Goal: Task Accomplishment & Management: Complete application form

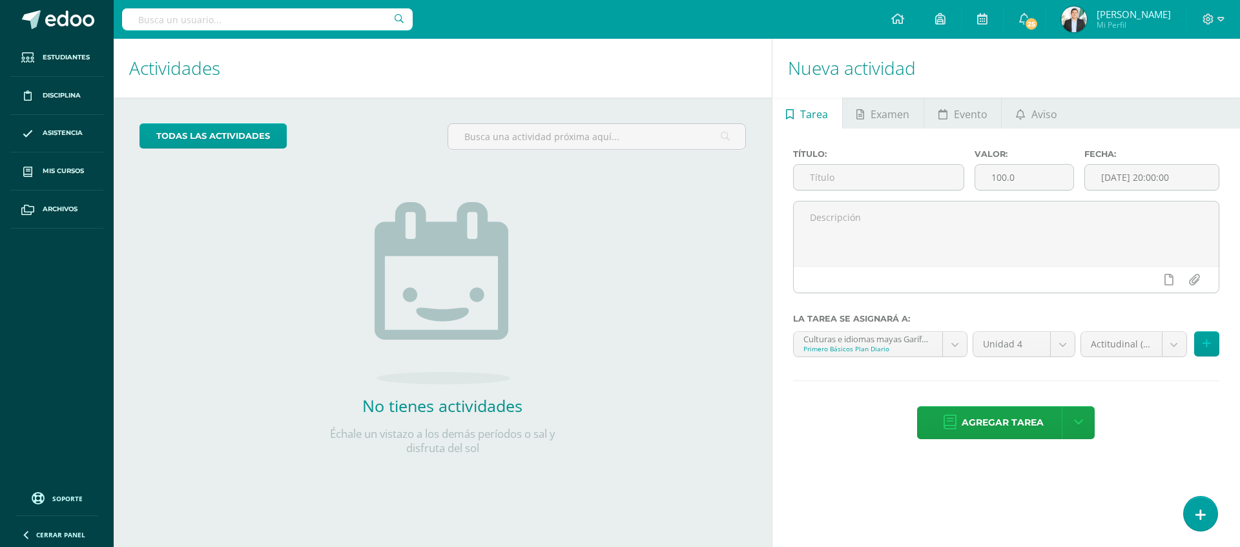
click at [1068, 17] on img at bounding box center [1074, 19] width 26 height 26
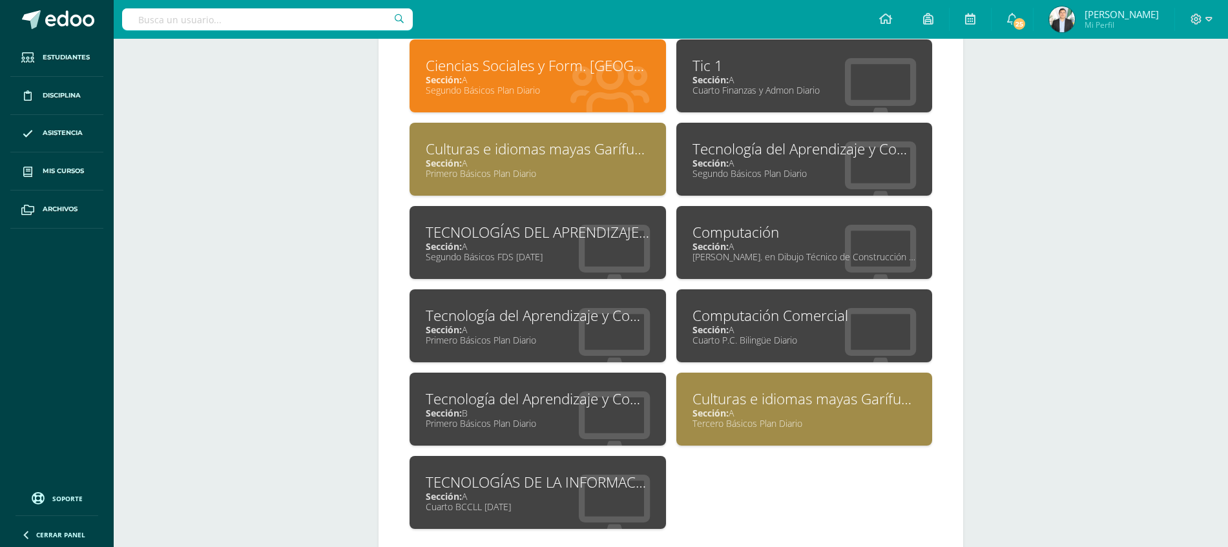
scroll to position [646, 0]
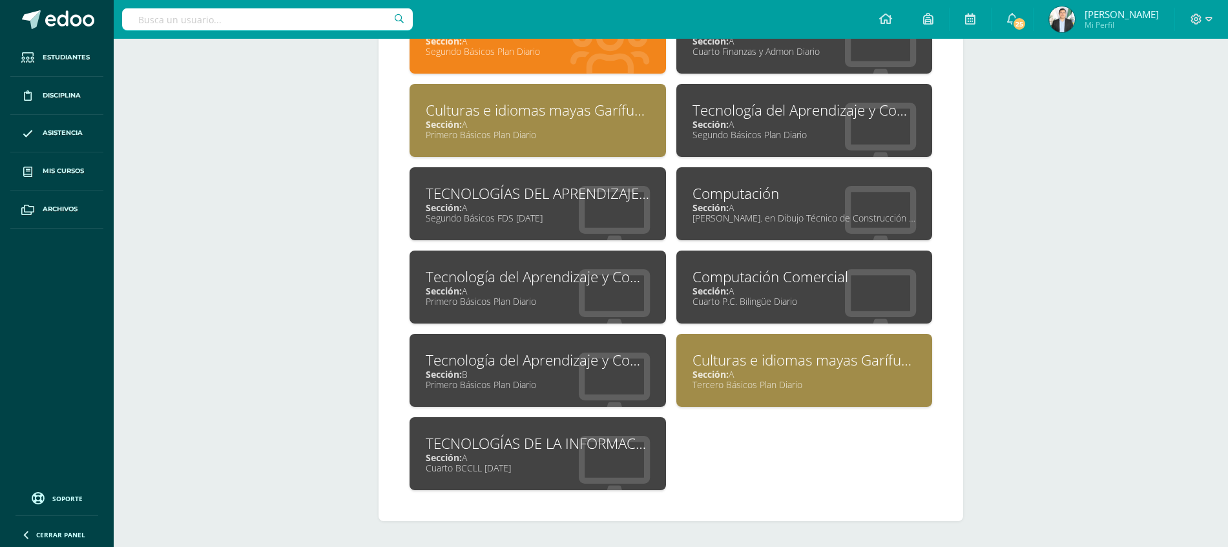
click at [500, 385] on div "Primero Básicos Plan Diario" at bounding box center [538, 384] width 224 height 12
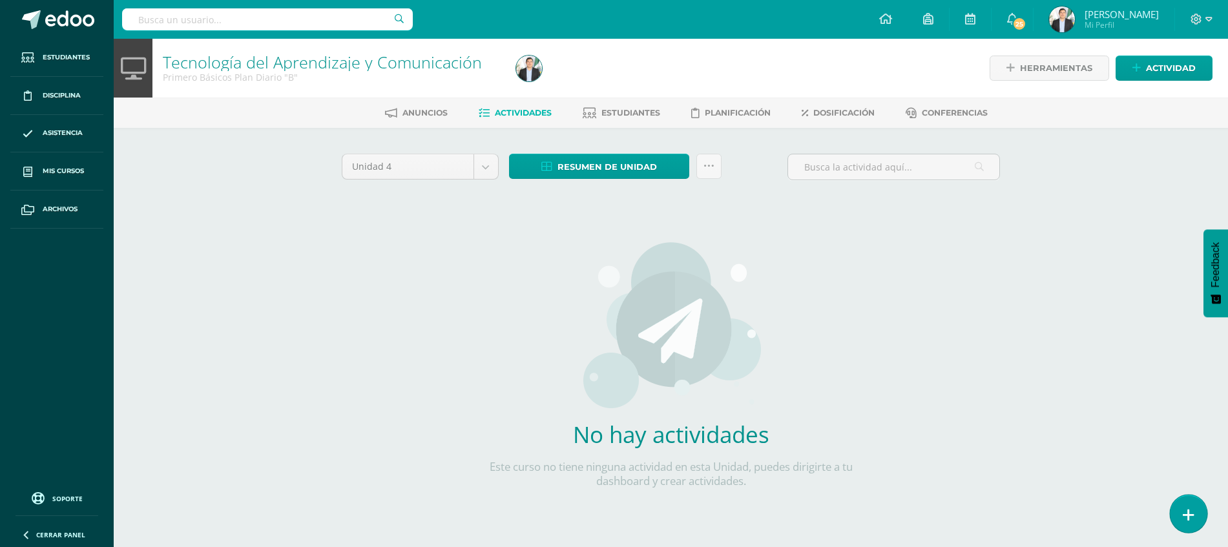
click at [1182, 522] on link at bounding box center [1187, 513] width 37 height 37
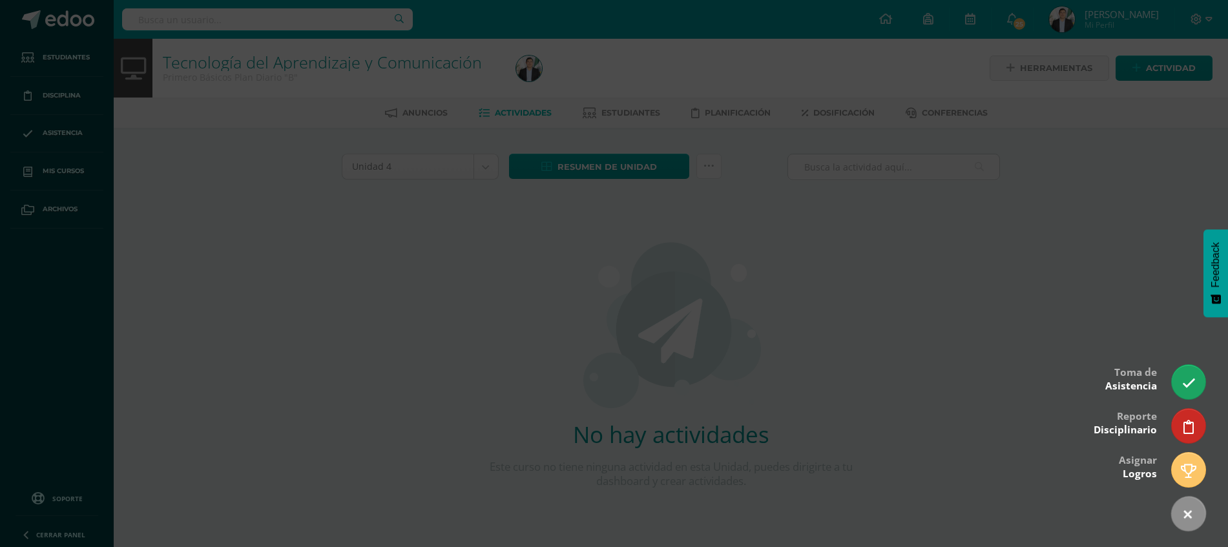
click at [1124, 307] on div at bounding box center [614, 273] width 1228 height 547
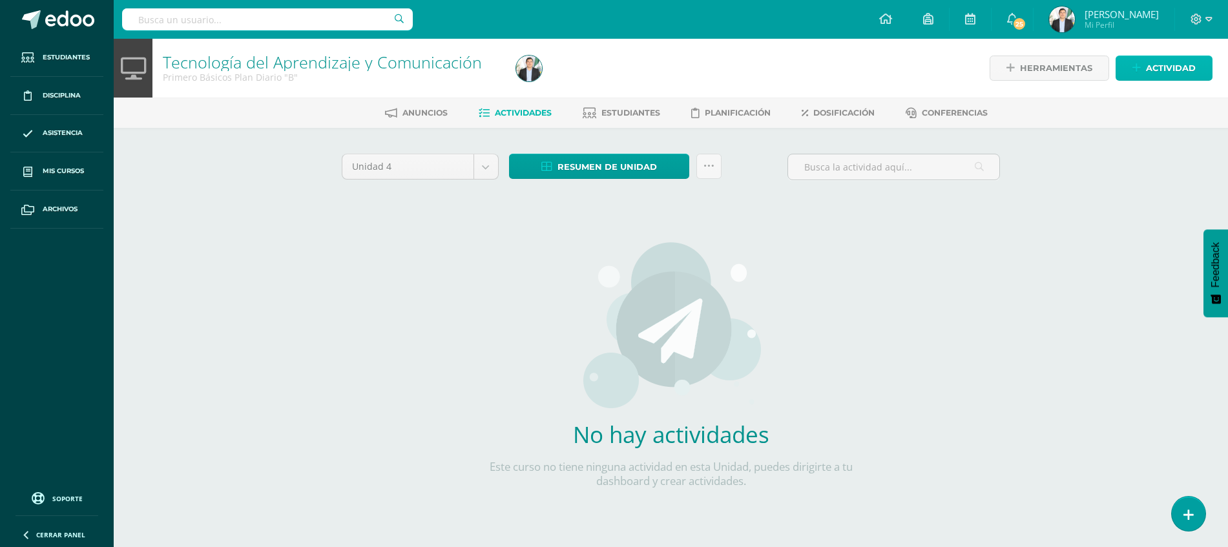
click at [1180, 70] on span "Actividad" at bounding box center [1171, 68] width 50 height 24
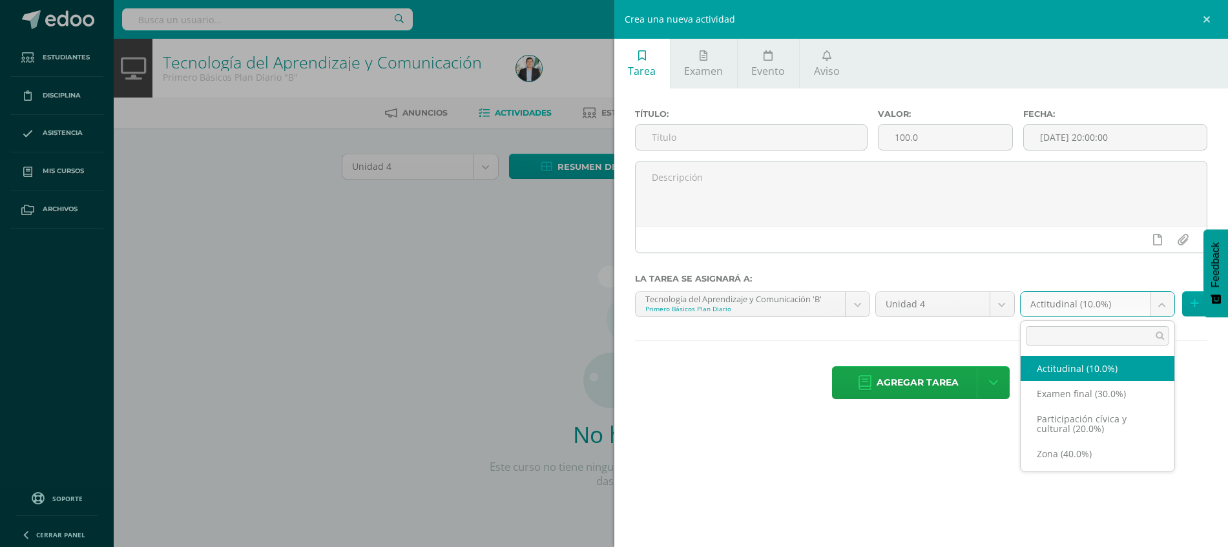
click at [1118, 305] on body "Estudiantes Disciplina Asistencia Mis cursos Archivos Soporte Ayuda Reportar un…" at bounding box center [614, 277] width 1228 height 555
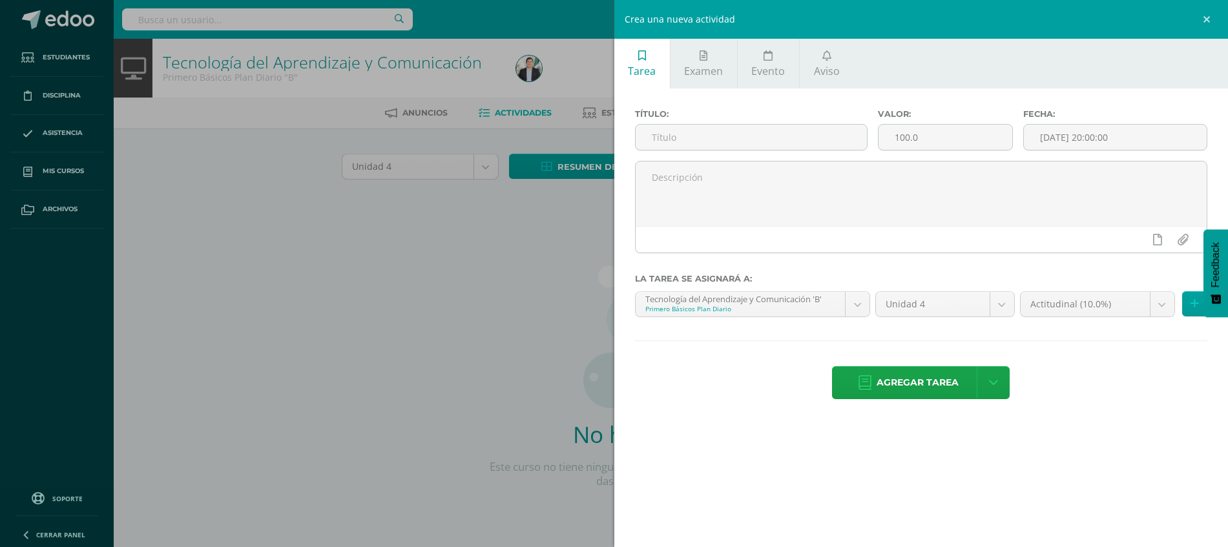
click at [781, 147] on body "Estudiantes Disciplina Asistencia Mis cursos Archivos Soporte Ayuda Reportar un…" at bounding box center [614, 277] width 1228 height 555
click at [781, 147] on input "text" at bounding box center [750, 137] width 231 height 25
type input "c"
type input "AFECTIVO"
click at [921, 134] on input "100.0" at bounding box center [945, 137] width 134 height 25
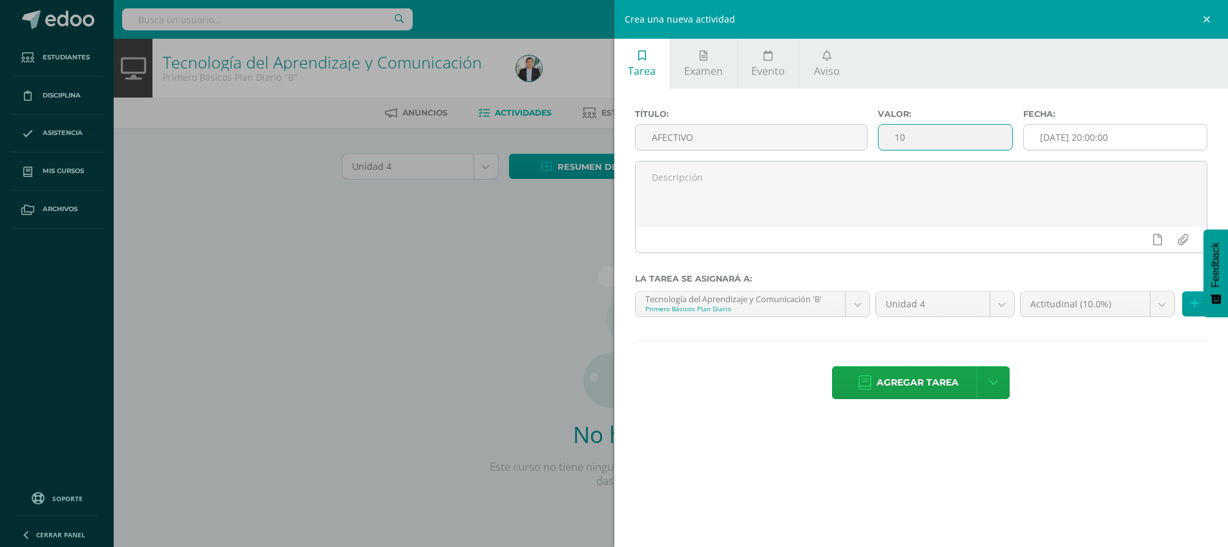
type input "10"
click at [1127, 139] on input "[DATE] 20:00:00" at bounding box center [1114, 137] width 183 height 25
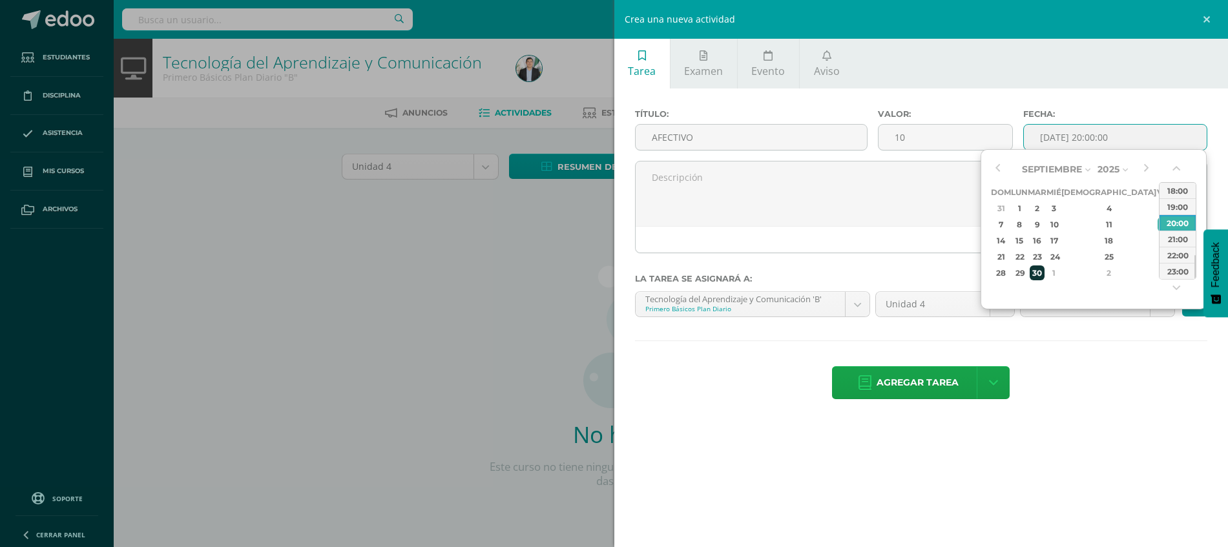
click at [1044, 272] on div "30" at bounding box center [1036, 272] width 15 height 15
type input "2025-09-30 20:00"
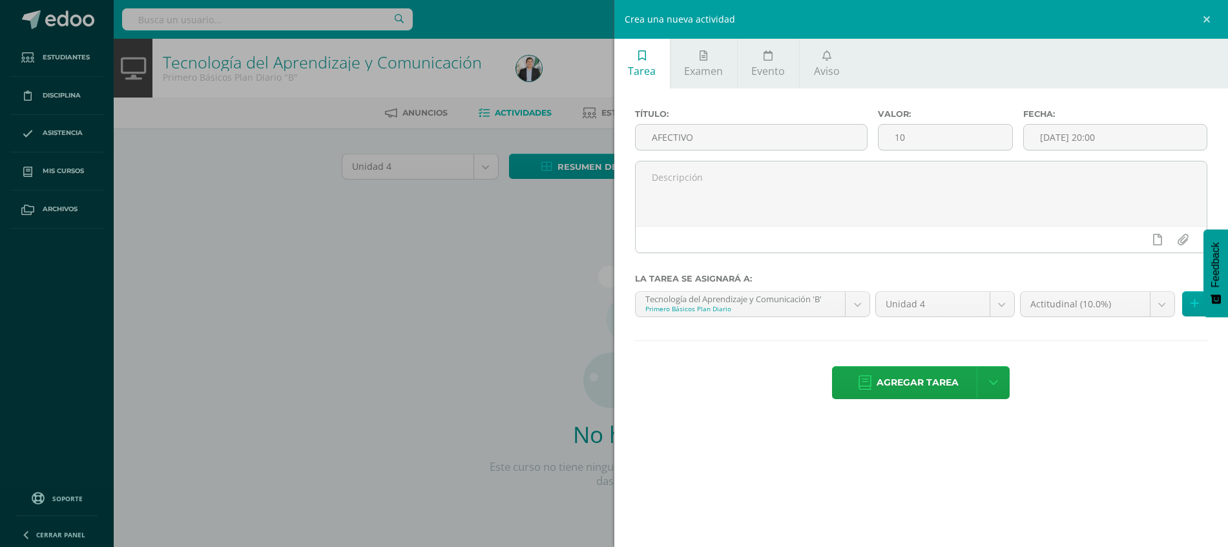
click at [1091, 398] on div "Agregar tarea Agregar tarea y ocultar" at bounding box center [921, 384] width 573 height 36
click at [914, 375] on span "Agregar tarea" at bounding box center [917, 383] width 82 height 32
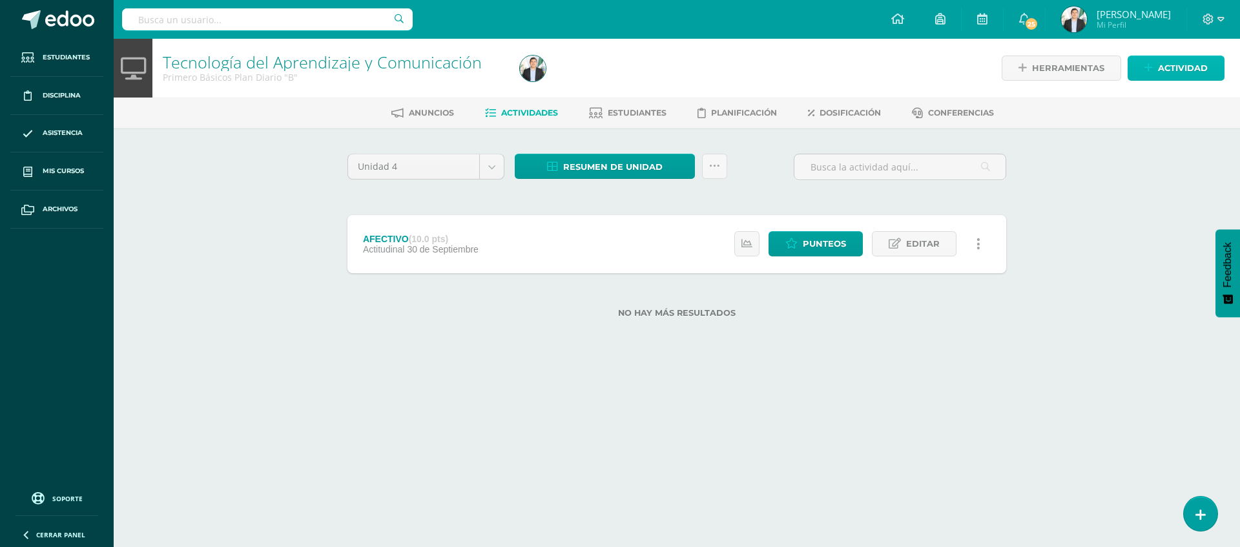
click at [1191, 74] on span "Actividad" at bounding box center [1183, 68] width 50 height 24
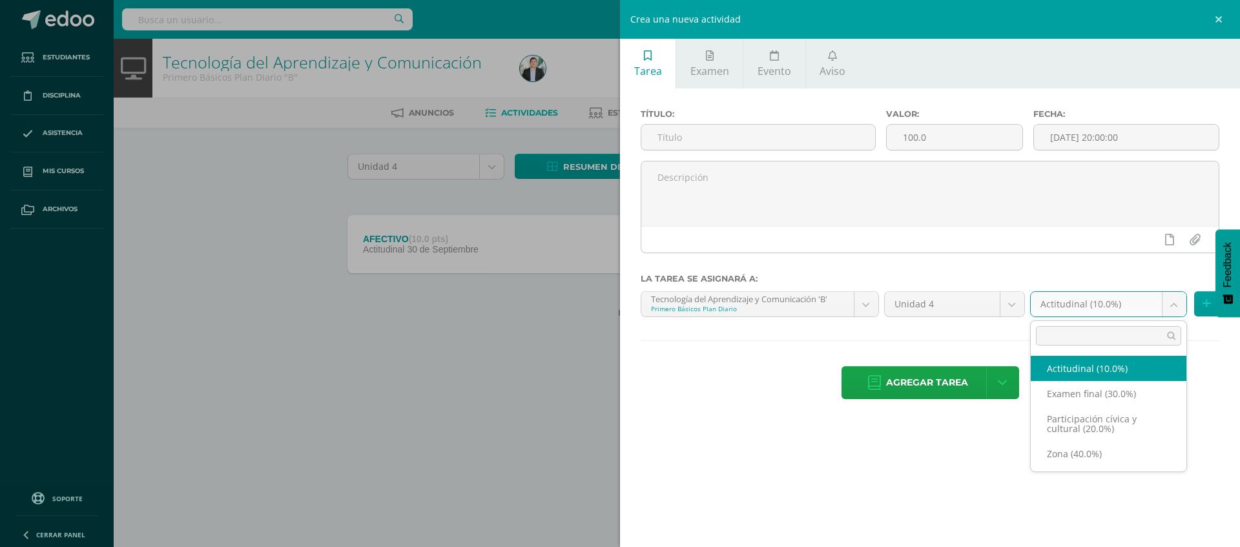
click at [1078, 304] on body "Tarea asignada exitosamente Estudiantes Disciplina Asistencia Mis cursos Archiv…" at bounding box center [620, 179] width 1240 height 359
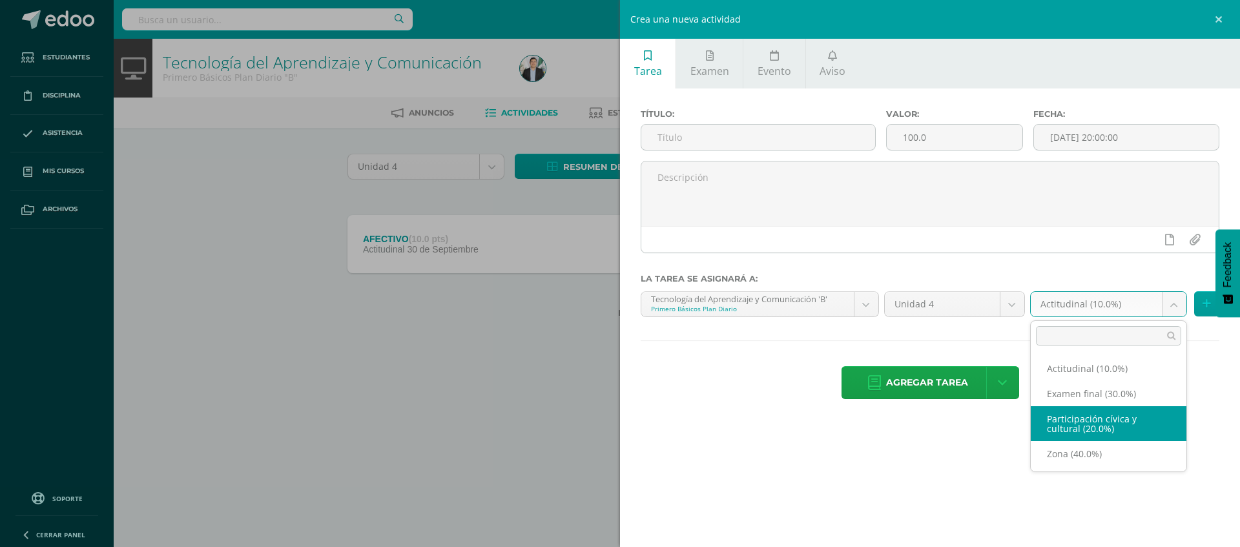
select select "67833"
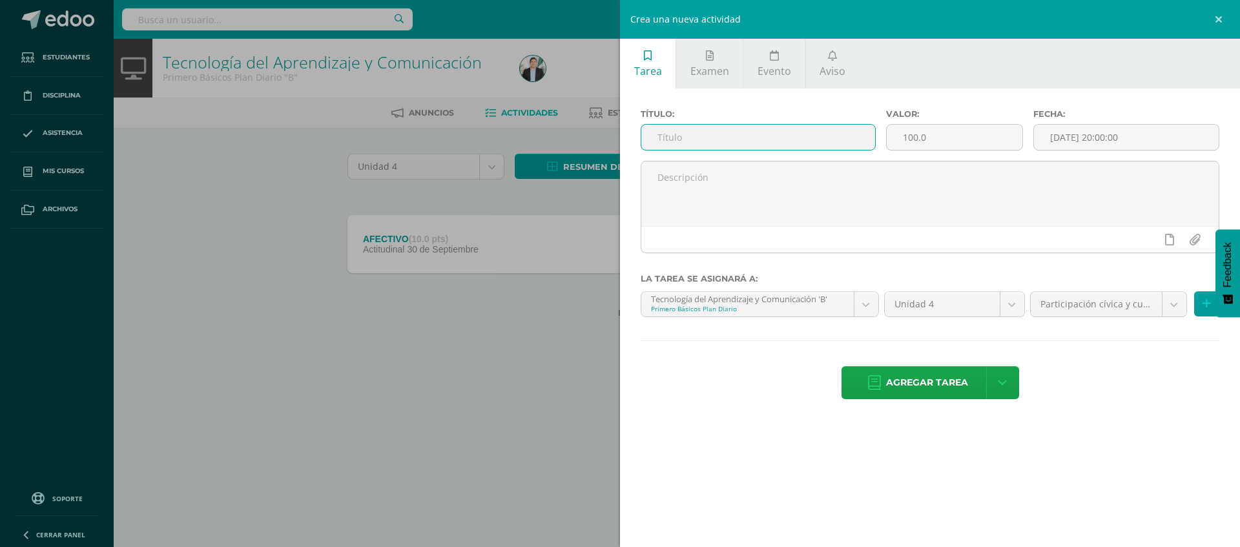
click at [794, 140] on input "text" at bounding box center [758, 137] width 234 height 25
type input "PARTICIPACION CIVICA Y CULTURAL"
click at [945, 140] on input "100.0" at bounding box center [955, 137] width 136 height 25
type input "1"
type input "20"
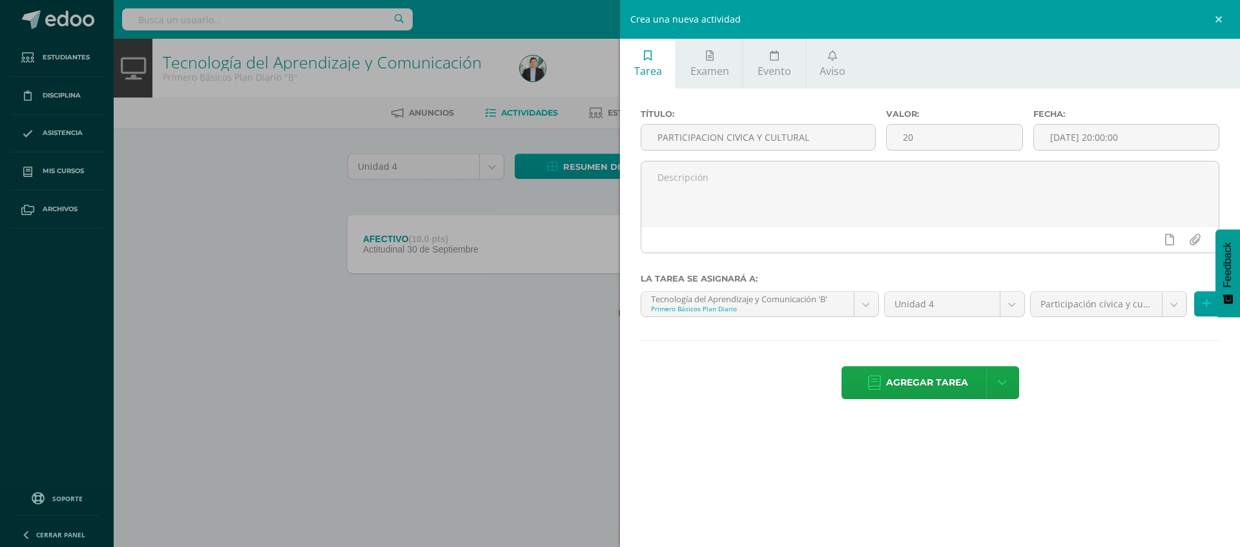
click at [1094, 413] on div "Título: PARTICIPACION CIVICA Y CULTURAL Valor: 20 Fecha: 2025-09-12 20:00:00 La…" at bounding box center [930, 255] width 620 height 334
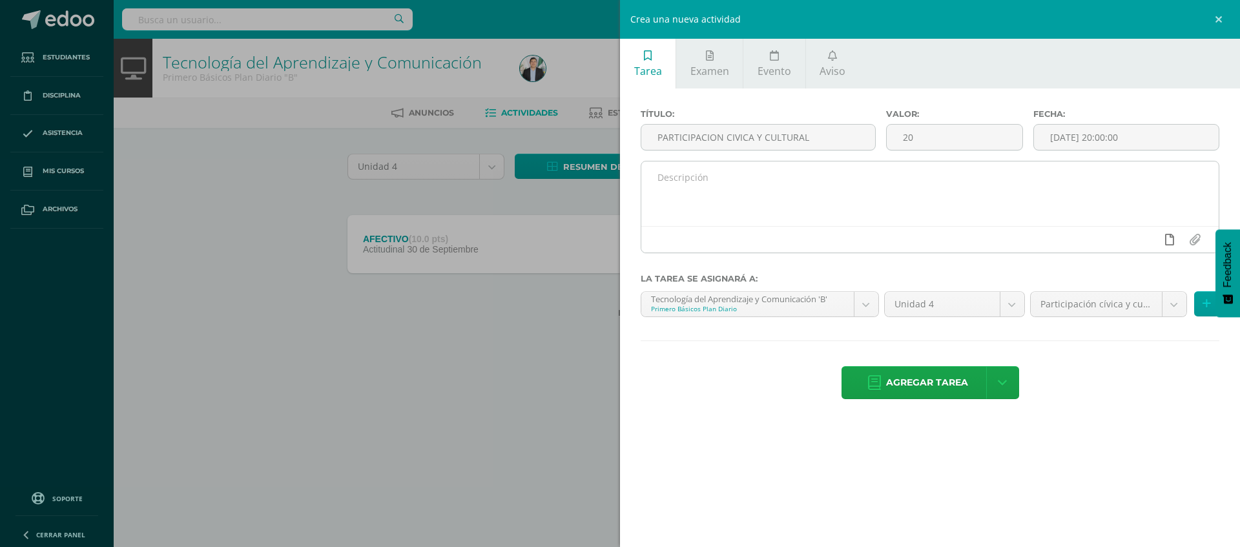
click at [1168, 242] on icon at bounding box center [1169, 240] width 9 height 12
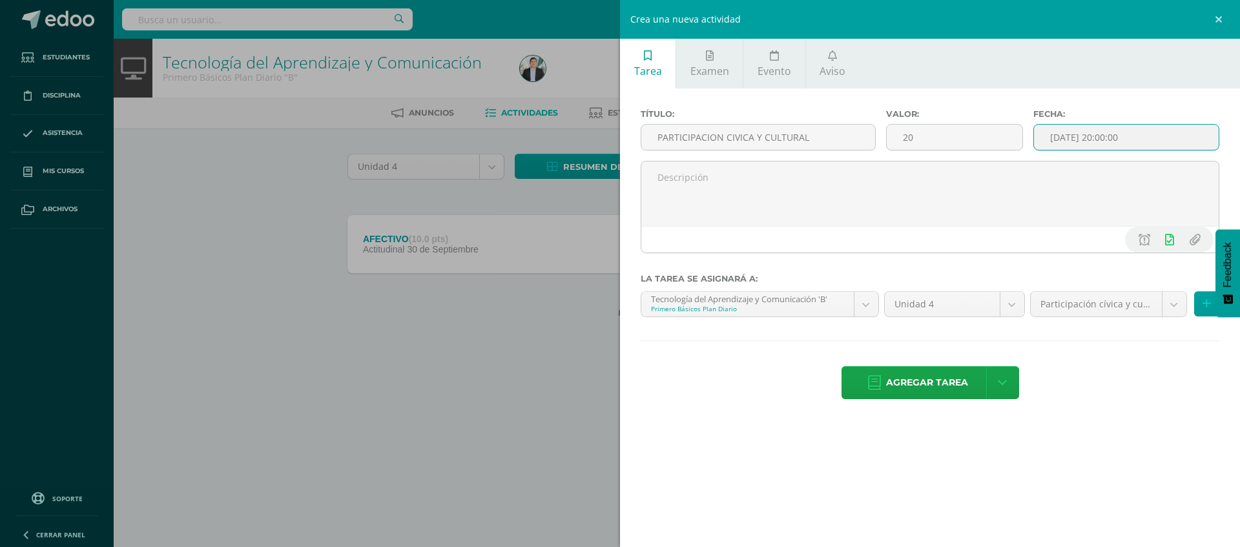
click at [1113, 139] on input "[DATE] 20:00:00" at bounding box center [1126, 137] width 185 height 25
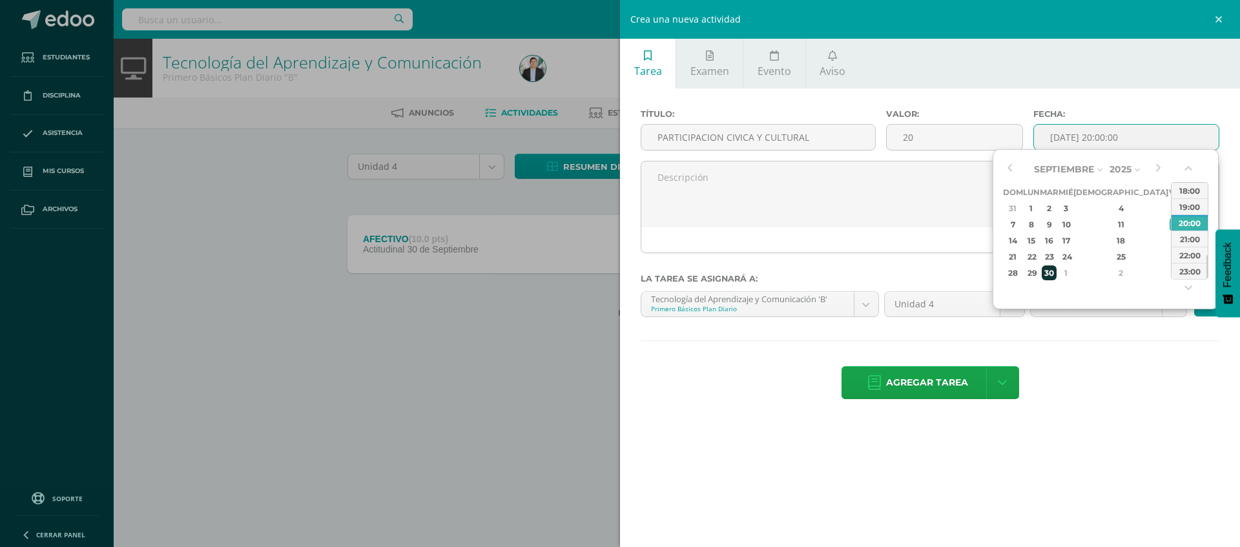
click at [1056, 267] on div "30" at bounding box center [1049, 272] width 15 height 15
type input "2025-09-30 20:00"
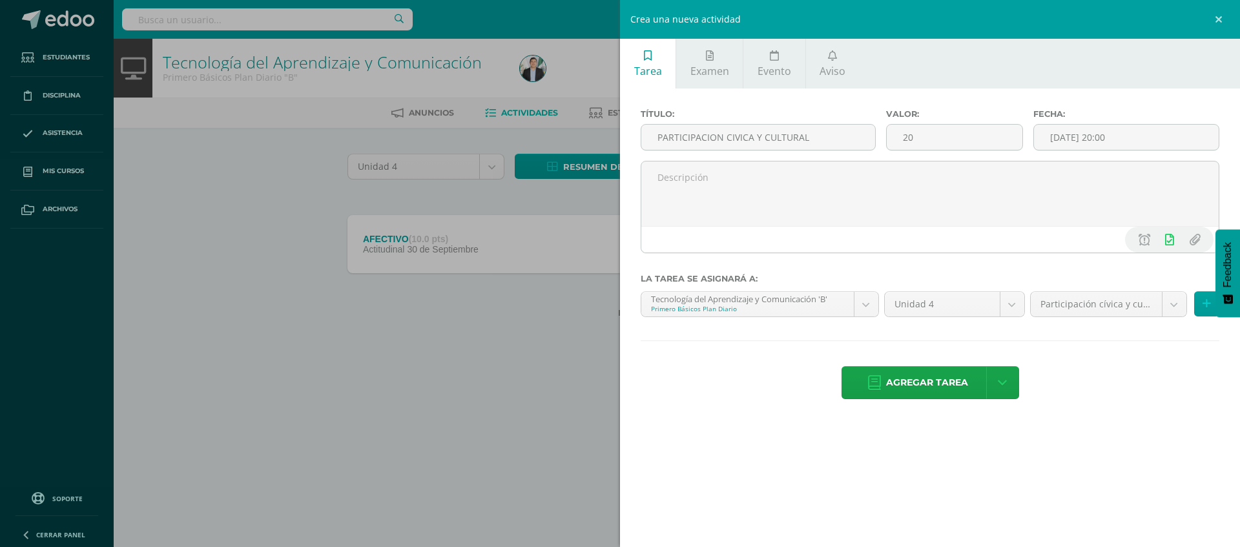
click at [1116, 400] on div "Agregar tarea Agregar tarea y ocultar" at bounding box center [930, 384] width 579 height 36
click at [931, 391] on span "Agregar tarea" at bounding box center [927, 383] width 82 height 32
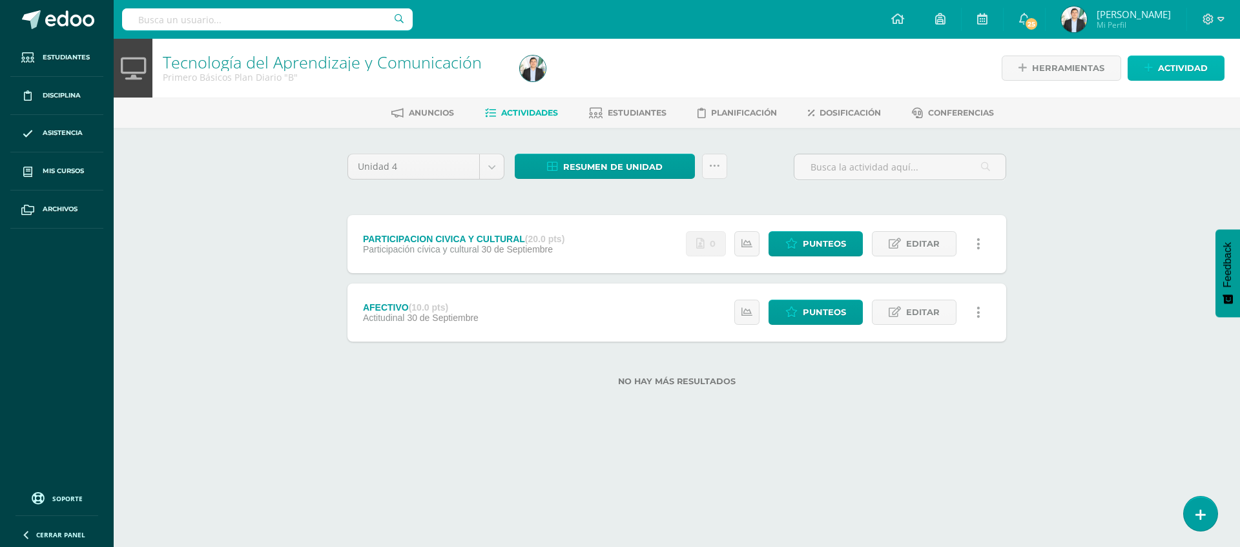
click at [1172, 72] on span "Actividad" at bounding box center [1183, 68] width 50 height 24
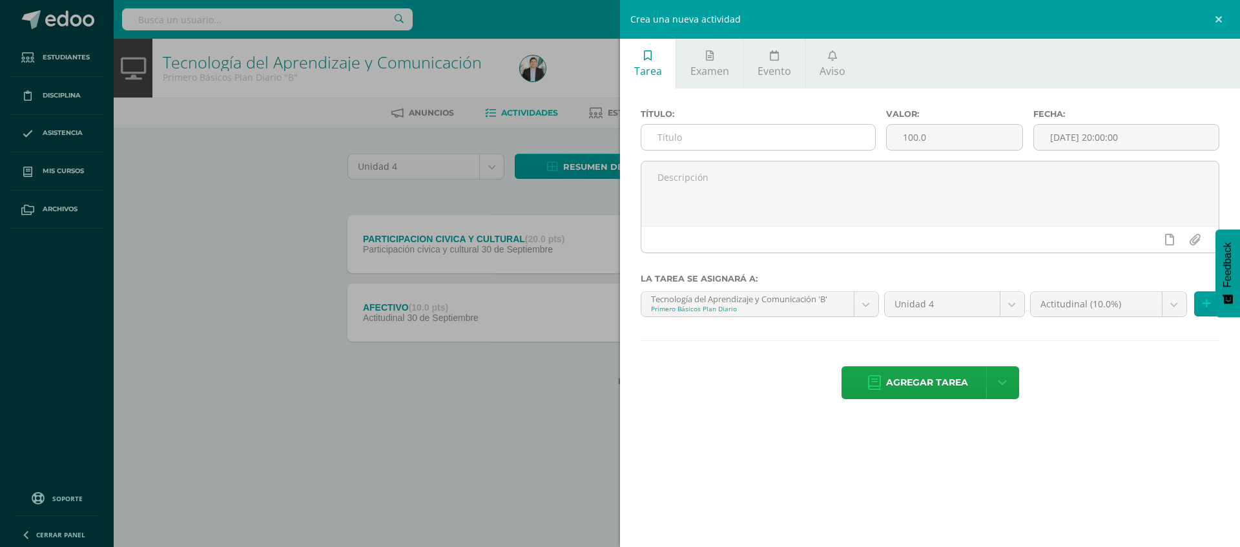
click at [717, 145] on input "text" at bounding box center [758, 137] width 234 height 25
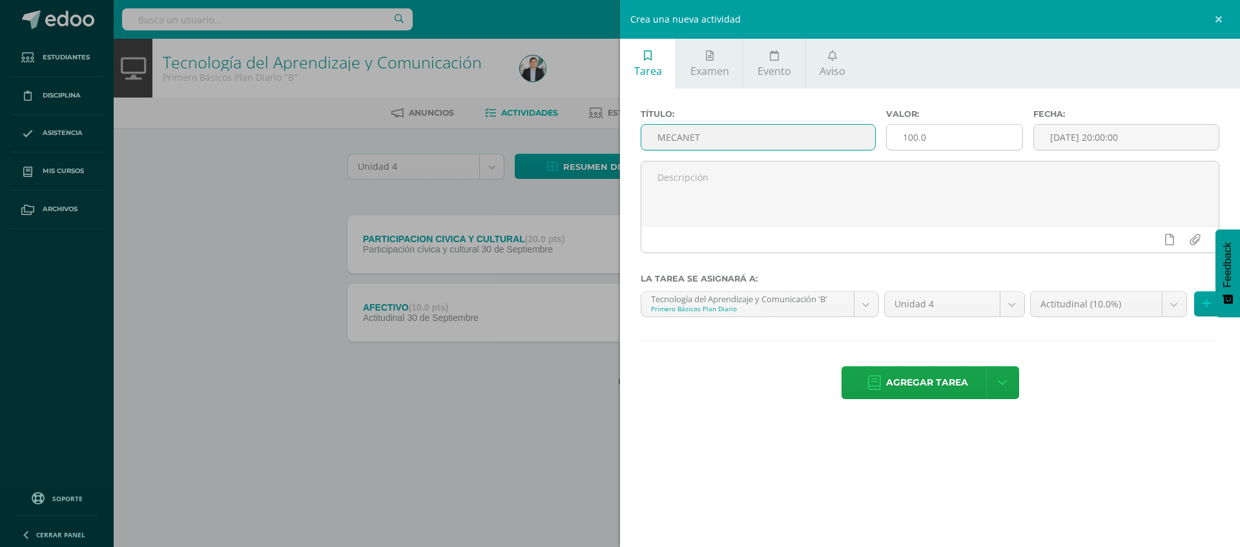
type input "MECANET"
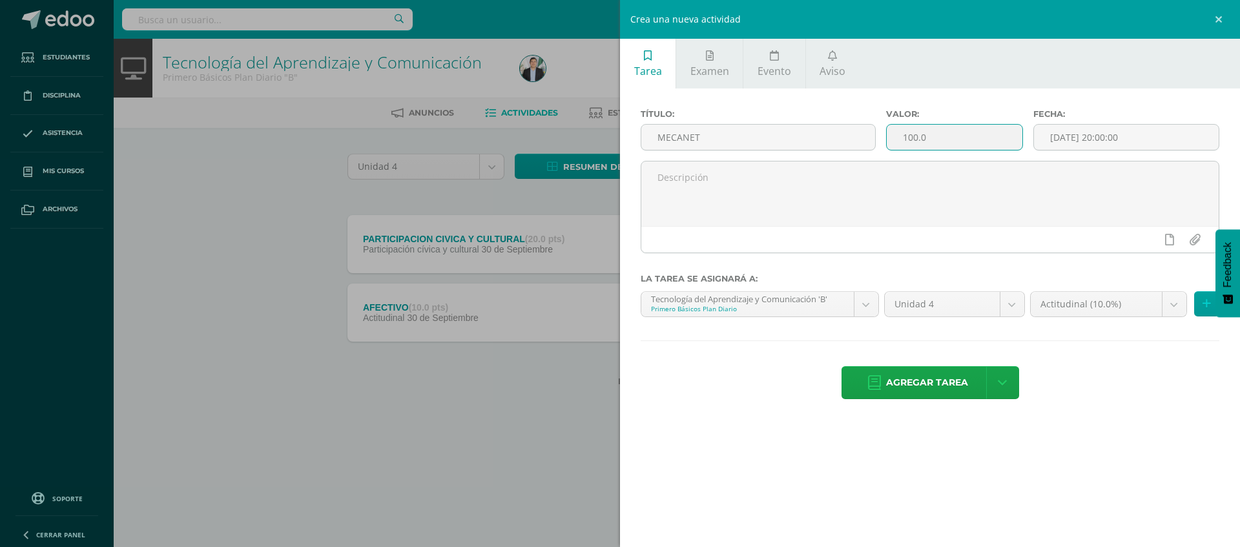
click at [965, 135] on input "100.0" at bounding box center [955, 137] width 136 height 25
type input "1"
type input "20"
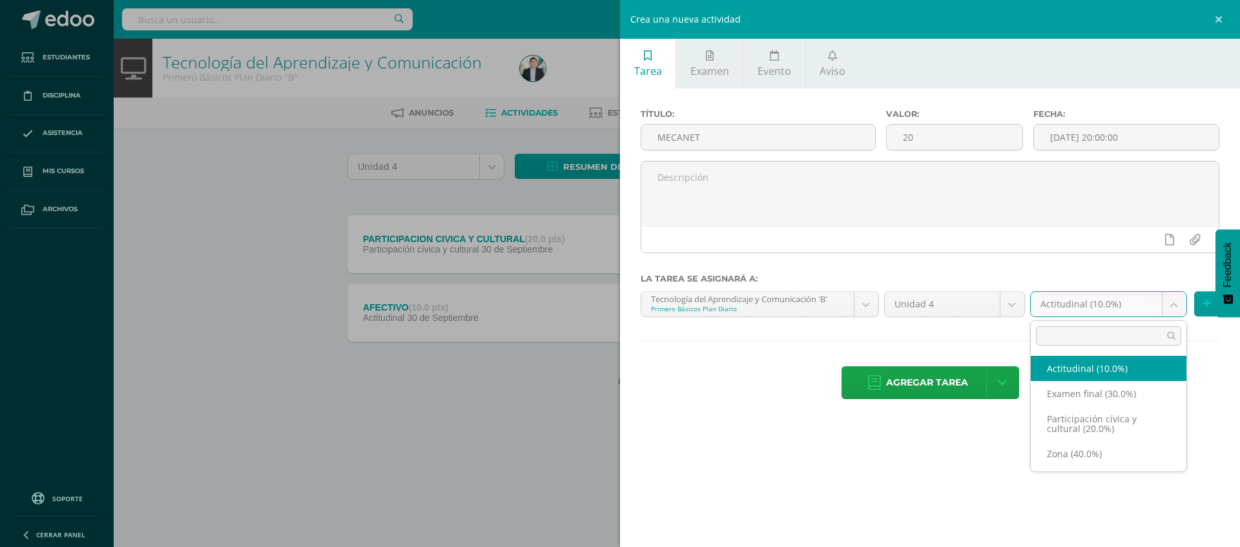
click at [1114, 303] on body "Tarea asignada exitosamente Estudiantes Disciplina Asistencia Mis cursos Archiv…" at bounding box center [620, 213] width 1240 height 427
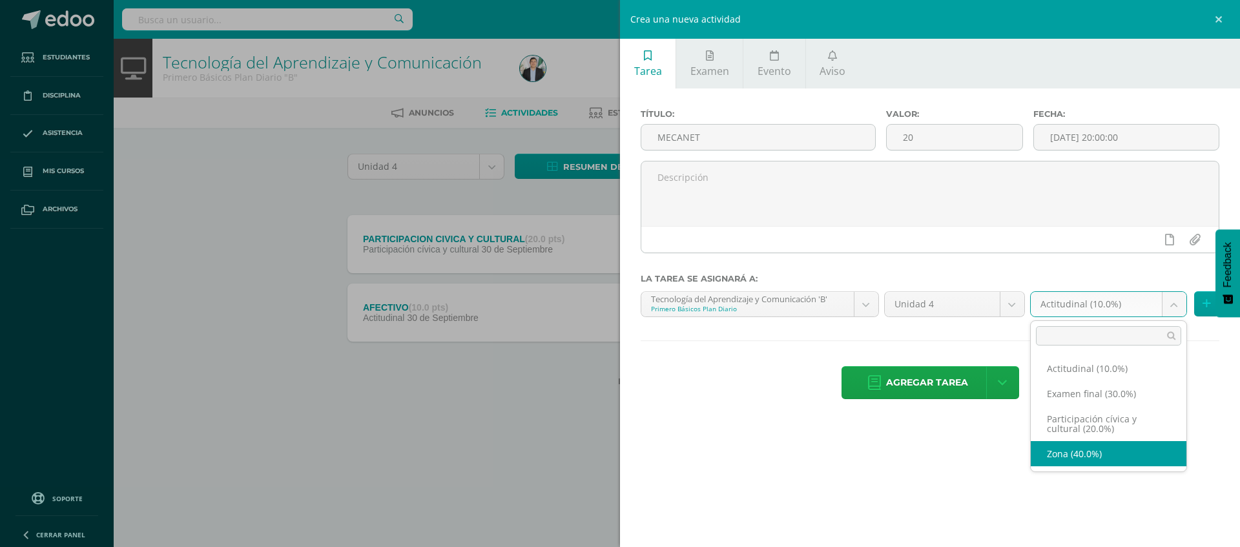
select select "67834"
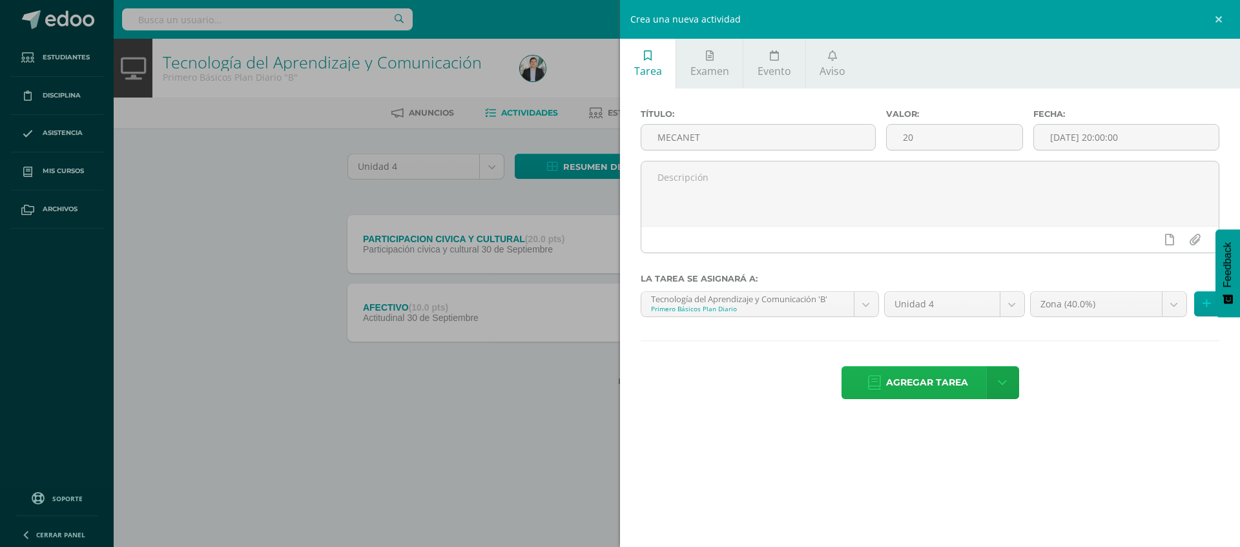
click at [916, 389] on span "Agregar tarea" at bounding box center [927, 383] width 82 height 32
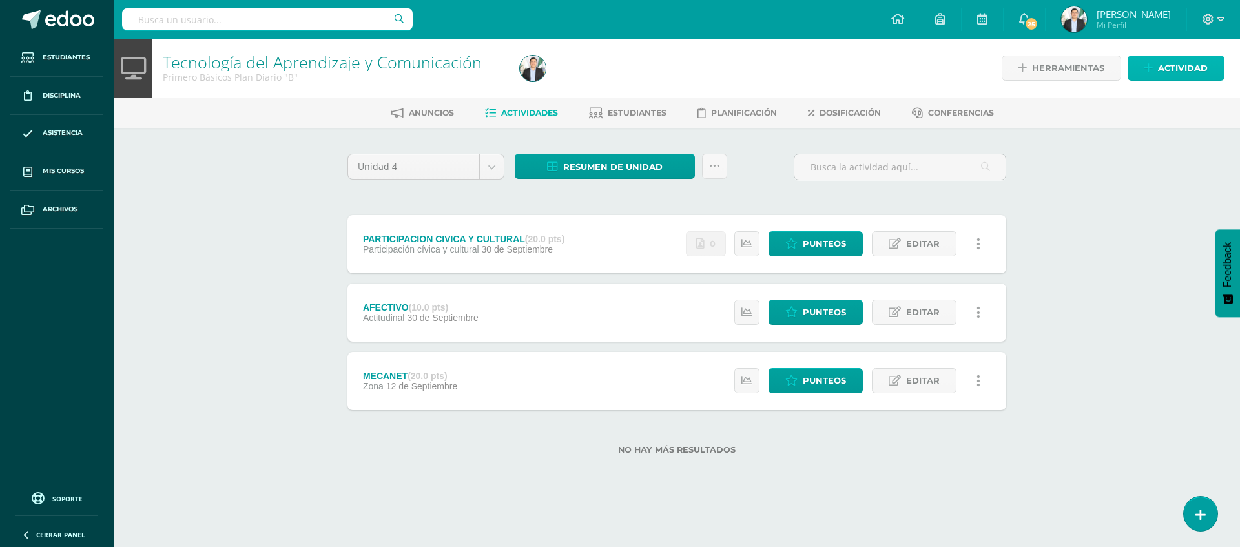
click at [1177, 73] on span "Actividad" at bounding box center [1183, 68] width 50 height 24
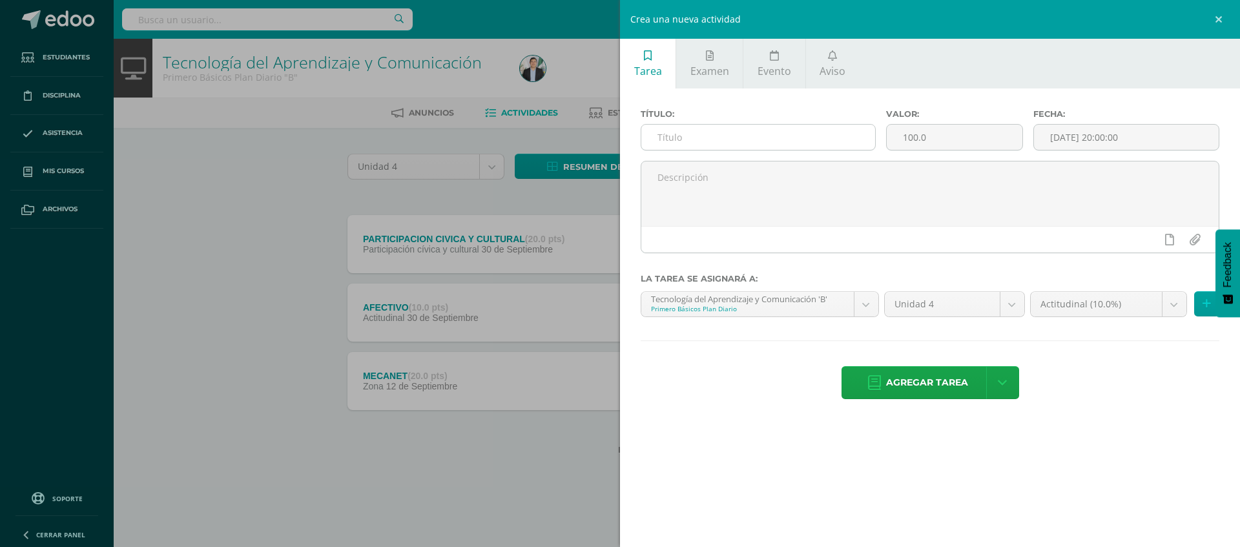
click at [782, 126] on input "text" at bounding box center [758, 137] width 234 height 25
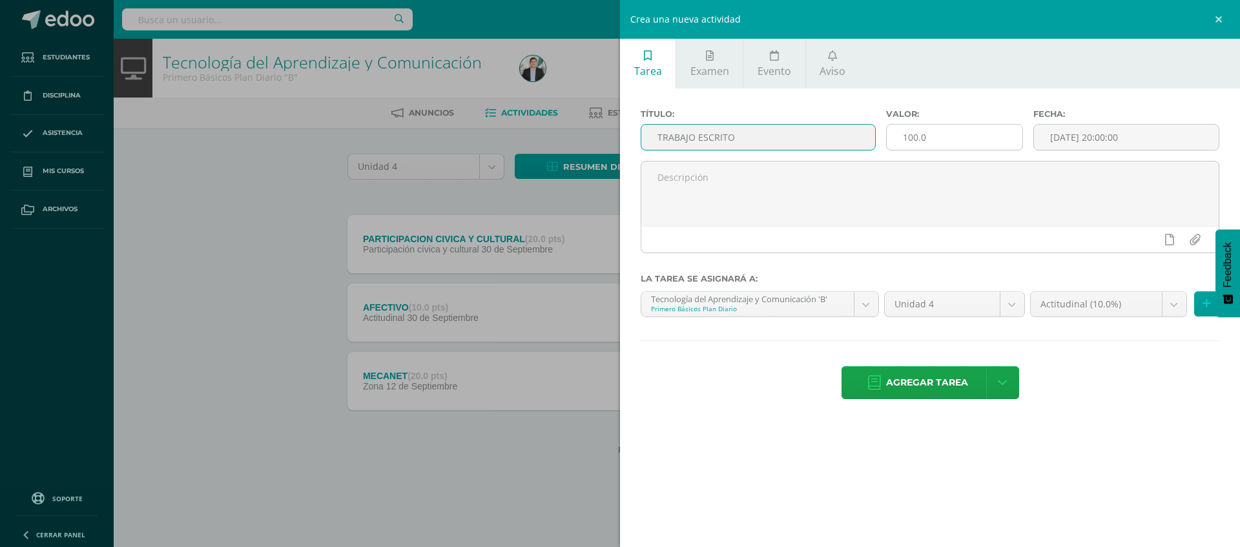
type input "TRABAJO ESCRITO"
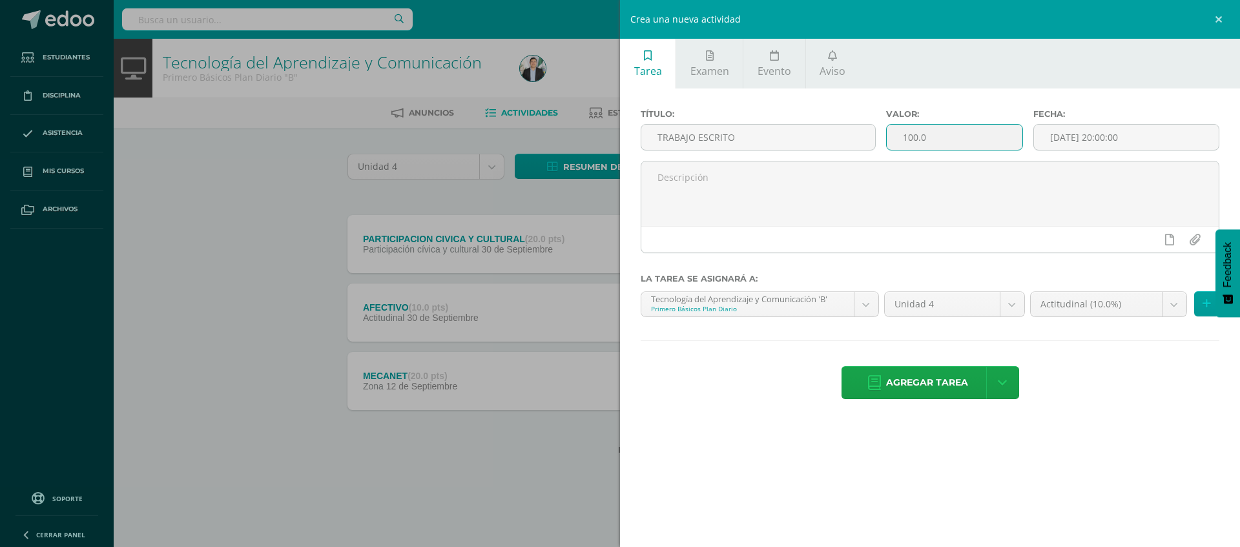
click at [955, 139] on input "100.0" at bounding box center [955, 137] width 136 height 25
type input "1"
type input "20"
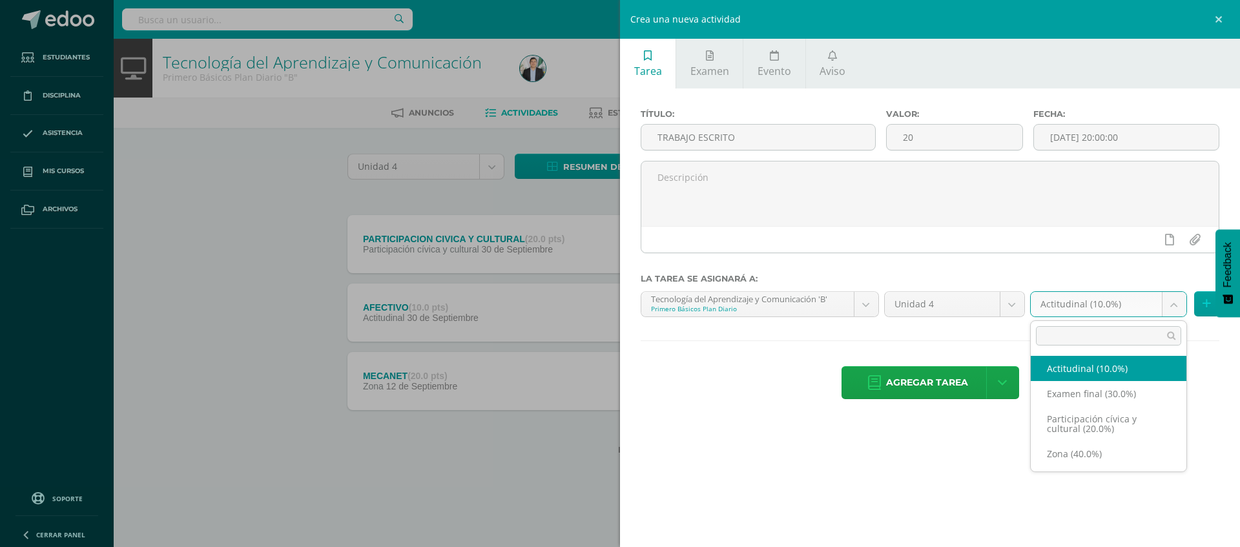
click at [1118, 312] on body "Tarea asignada exitosamente Estudiantes Disciplina Asistencia Mis cursos Archiv…" at bounding box center [620, 248] width 1240 height 496
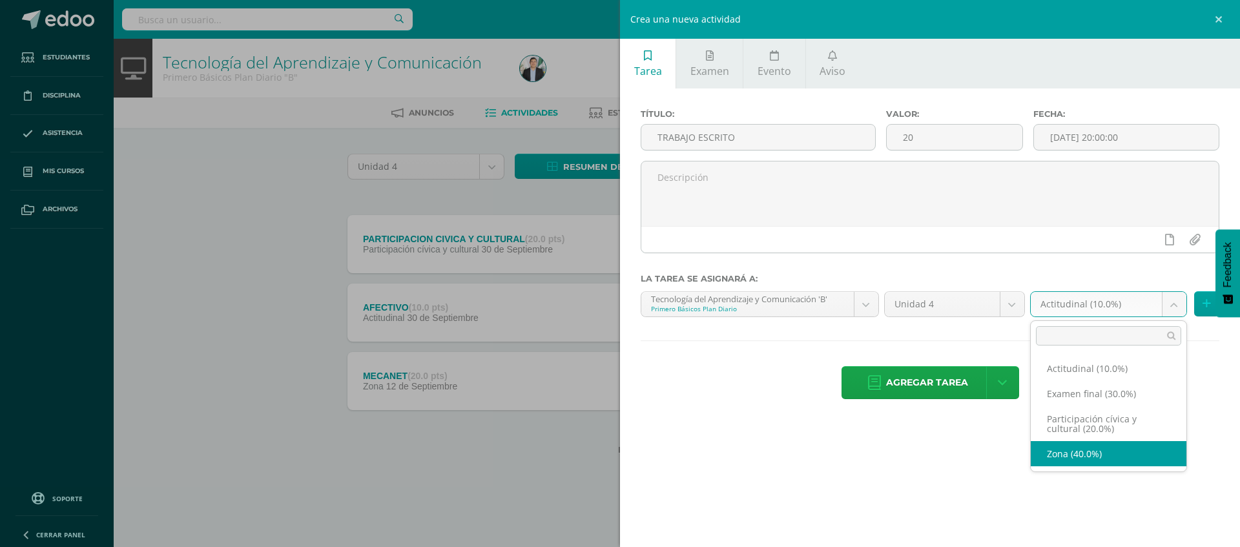
select select "67834"
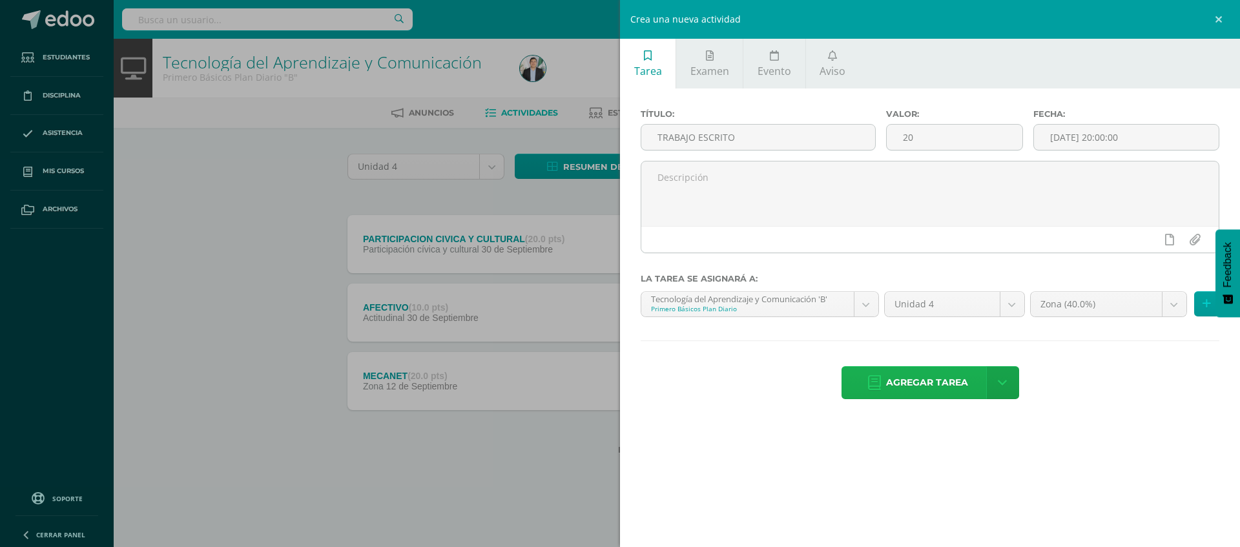
click at [918, 369] on span "Agregar tarea" at bounding box center [927, 383] width 82 height 32
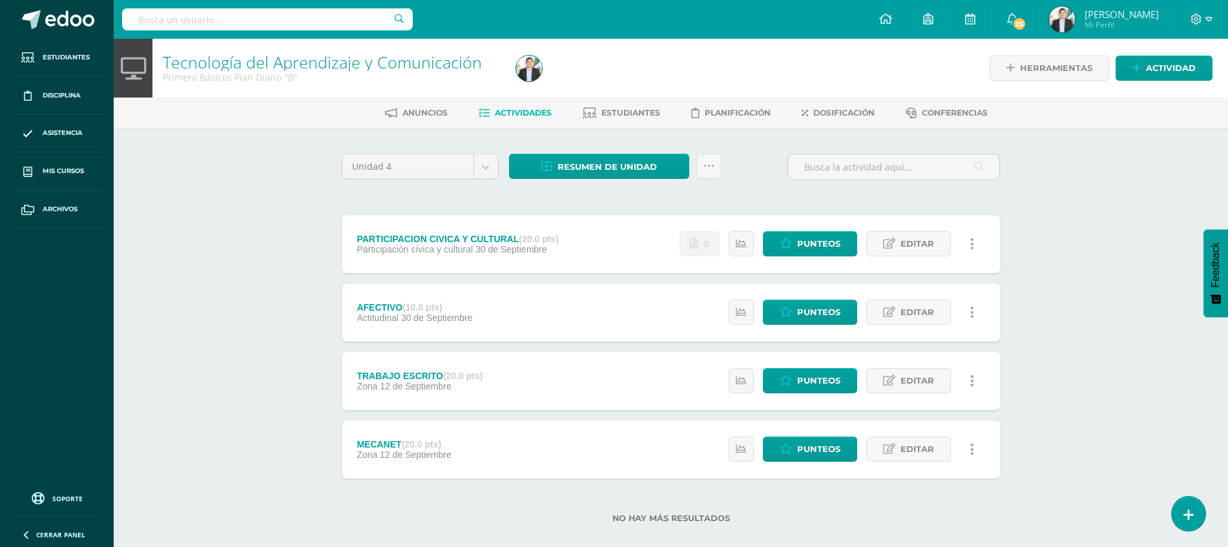
click at [220, 372] on div "Tecnología del Aprendizaje y Comunicación Primero Básicos Plan Diario "B" Herra…" at bounding box center [671, 302] width 1114 height 526
click at [168, 131] on div "Tecnología del Aprendizaje y Comunicación Primero Básicos Plan Diario "B" Herra…" at bounding box center [671, 302] width 1114 height 526
